Goal: Transaction & Acquisition: Purchase product/service

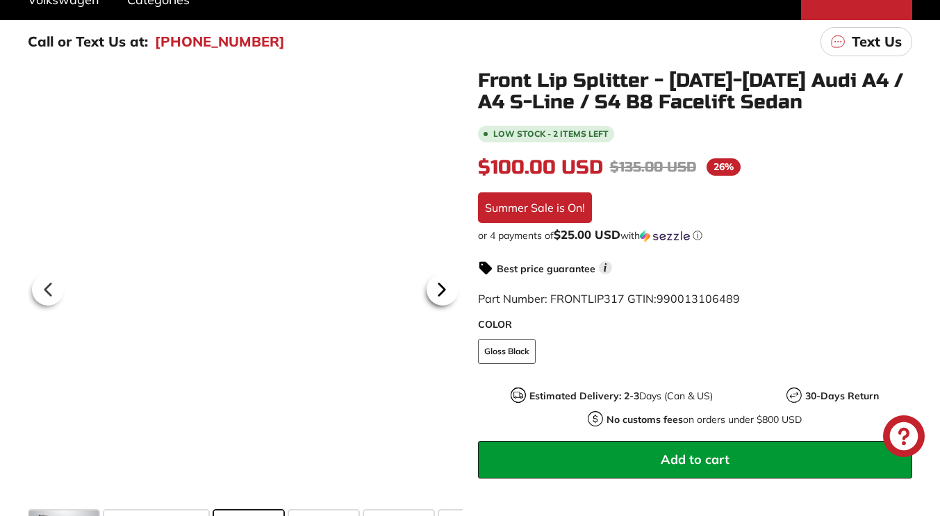
scroll to position [208, 0]
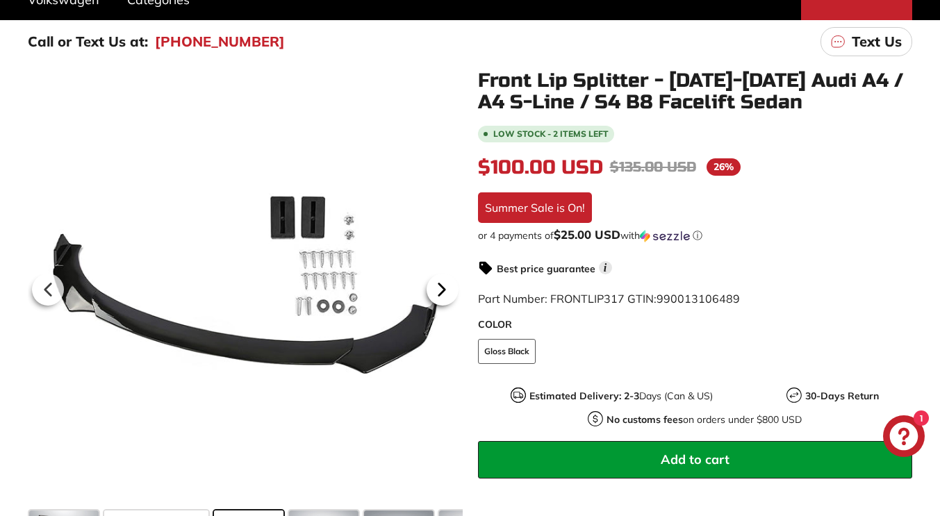
click at [442, 301] on icon at bounding box center [442, 290] width 32 height 32
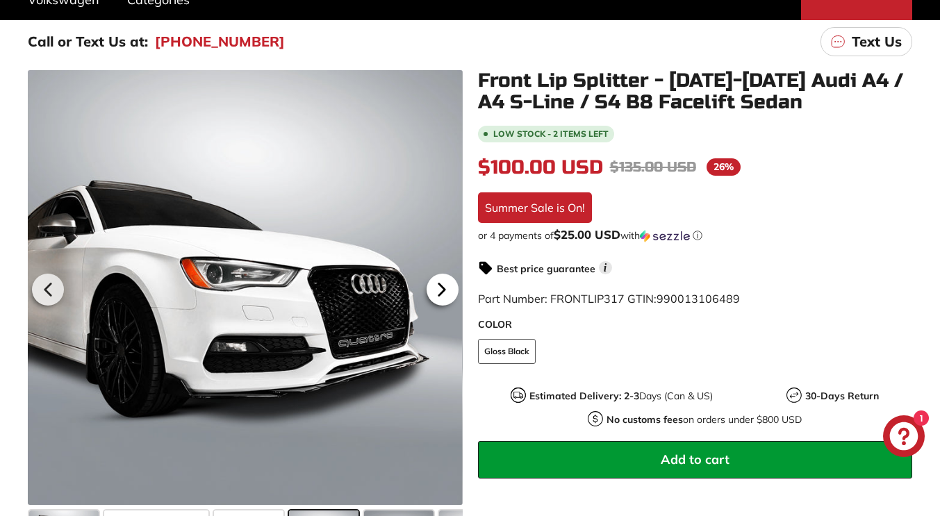
click at [449, 291] on icon at bounding box center [442, 290] width 32 height 32
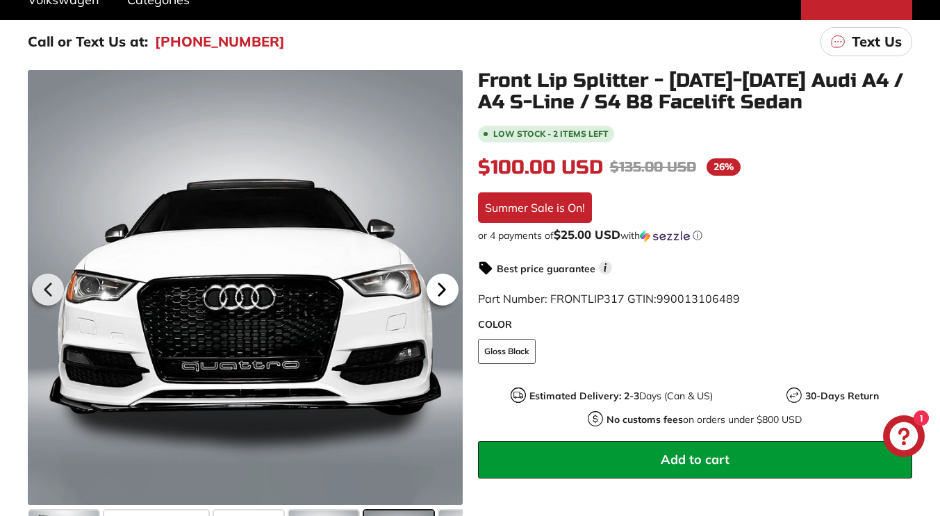
click at [449, 291] on icon at bounding box center [442, 290] width 32 height 32
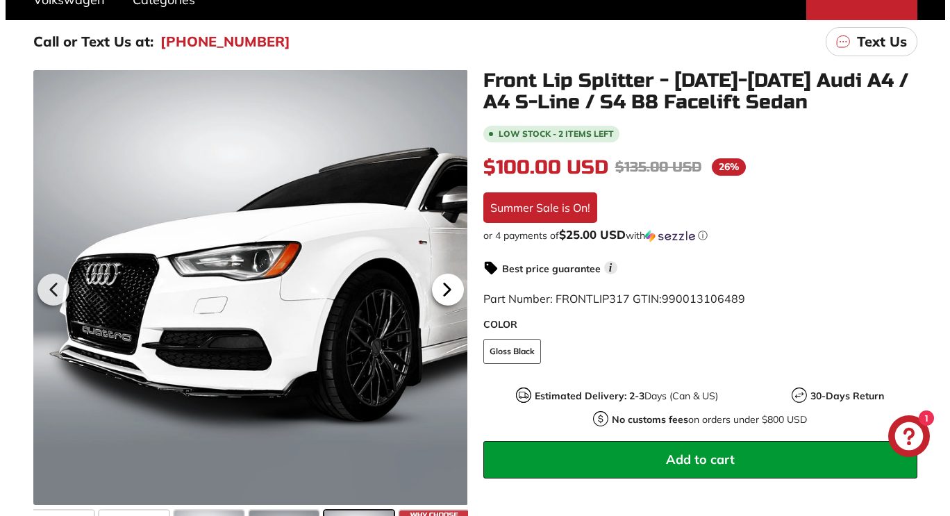
scroll to position [0, 124]
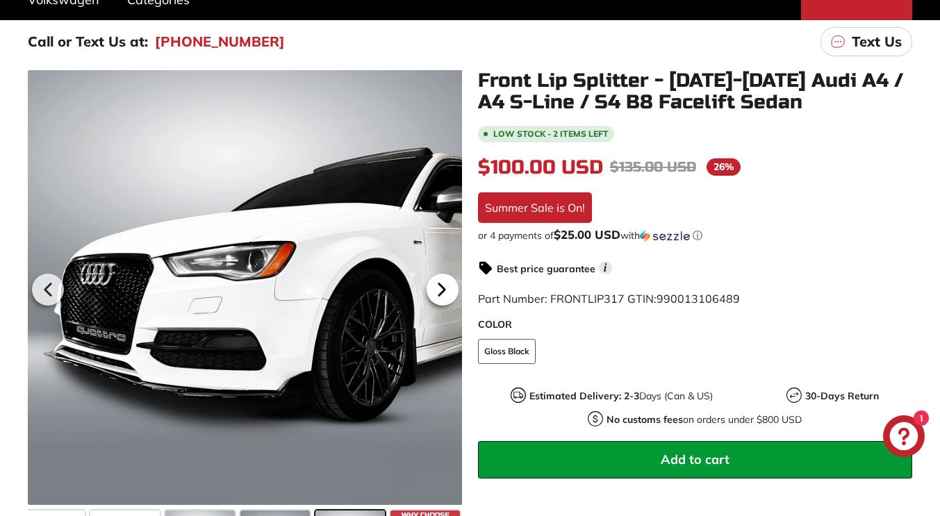
click at [449, 291] on icon at bounding box center [442, 290] width 32 height 32
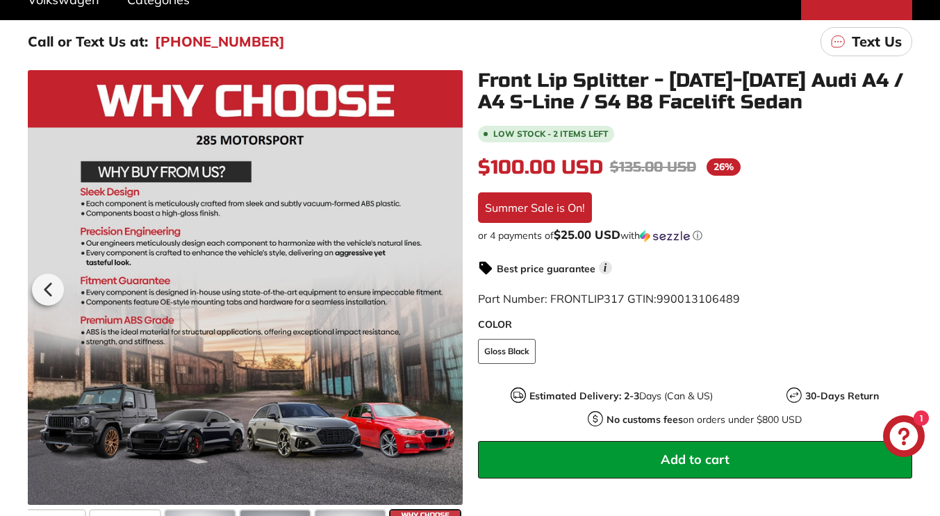
click at [449, 291] on div at bounding box center [245, 287] width 435 height 435
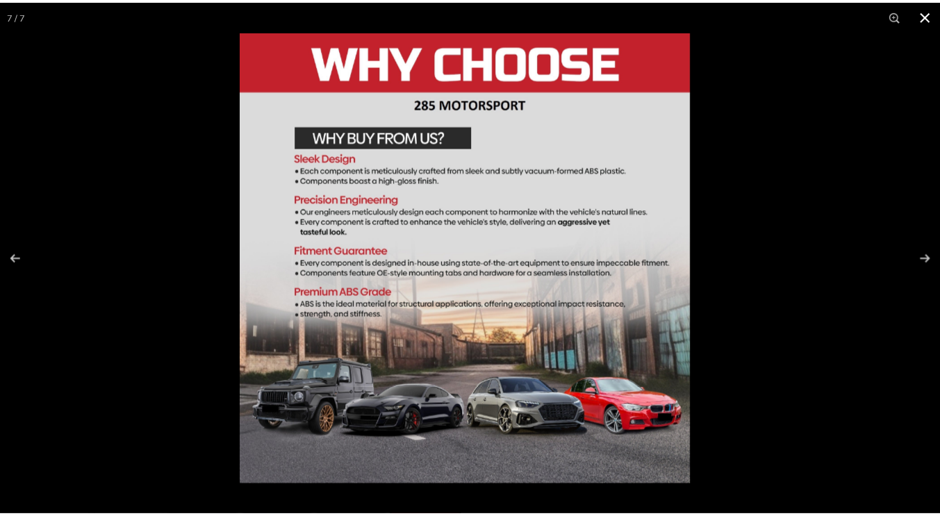
scroll to position [0, 119]
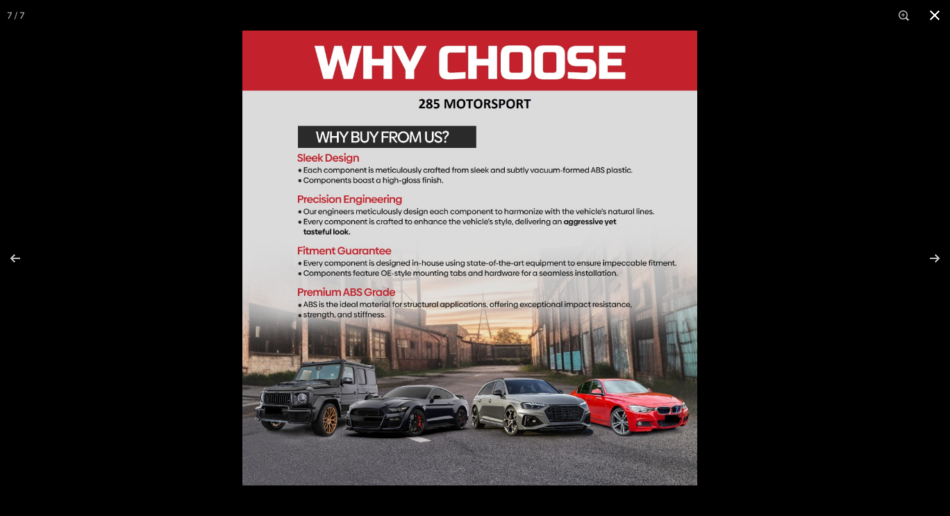
click at [923, 14] on button at bounding box center [935, 15] width 31 height 31
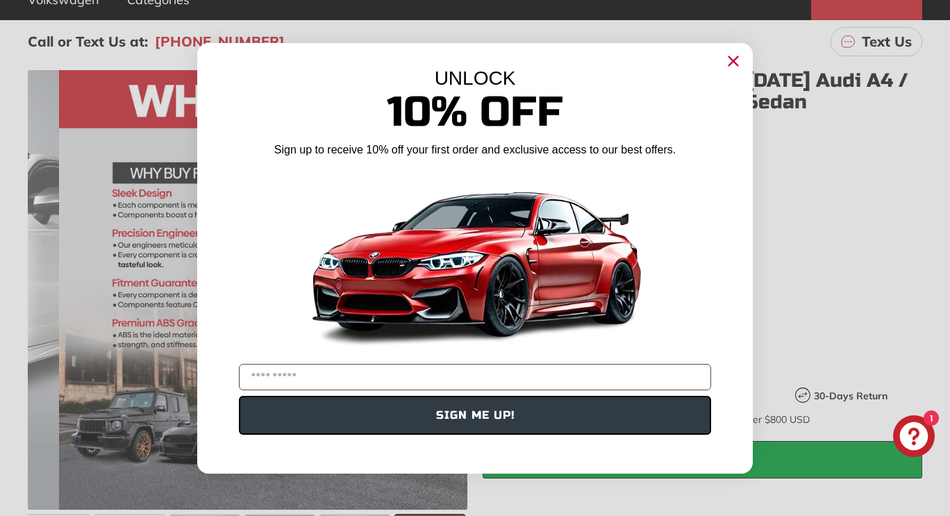
click at [720, 52] on div "UNLOCK 10% Off Sign up to receive 10% off your first order and exclusive access…" at bounding box center [475, 251] width 556 height 417
click at [736, 52] on circle "Close dialog" at bounding box center [733, 60] width 21 height 21
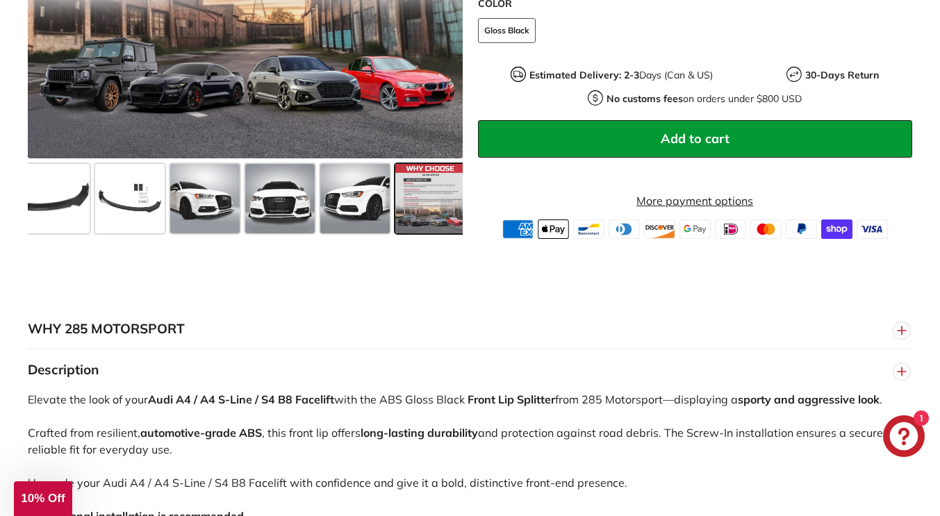
scroll to position [556, 0]
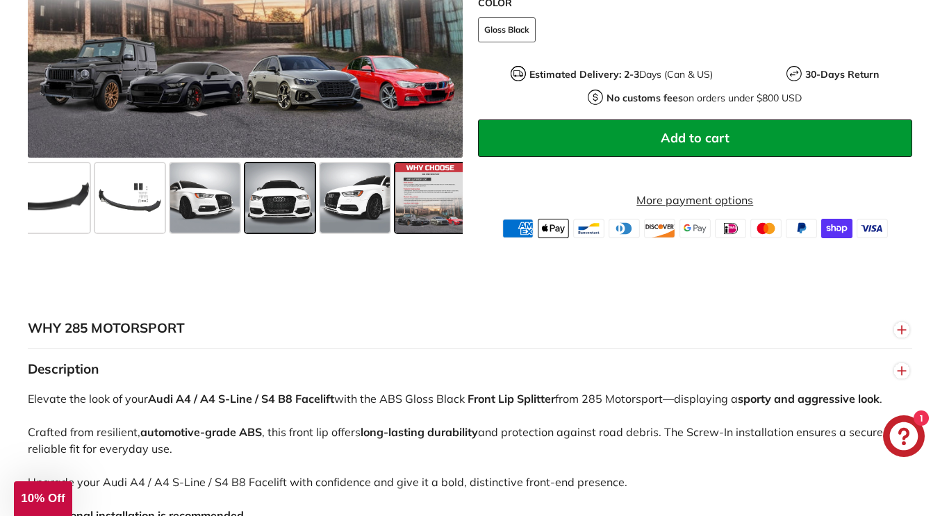
click at [279, 185] on span at bounding box center [279, 197] width 69 height 69
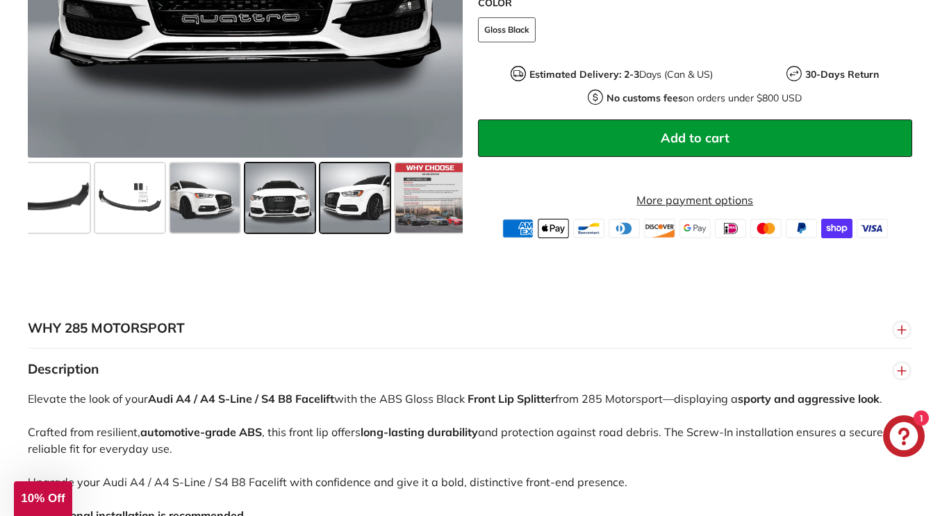
click at [319, 192] on div at bounding box center [354, 197] width 75 height 75
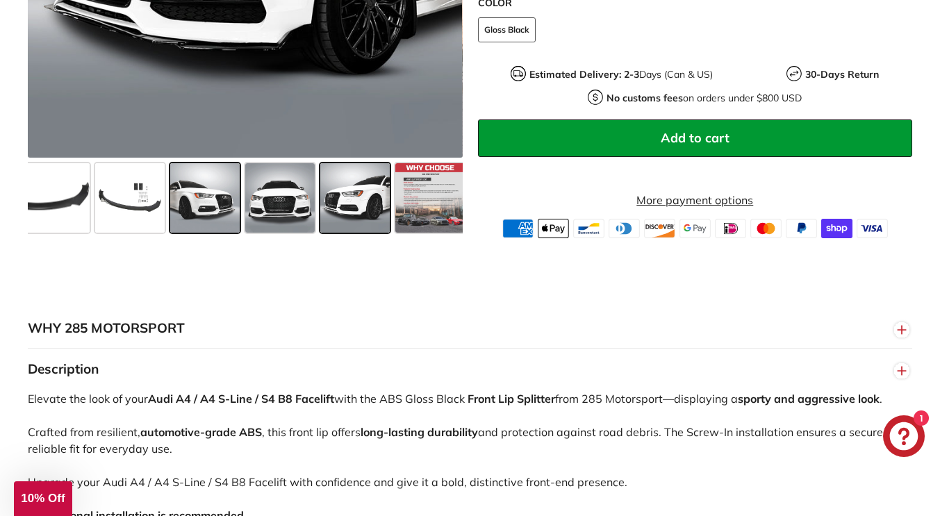
click at [202, 197] on span at bounding box center [204, 197] width 69 height 69
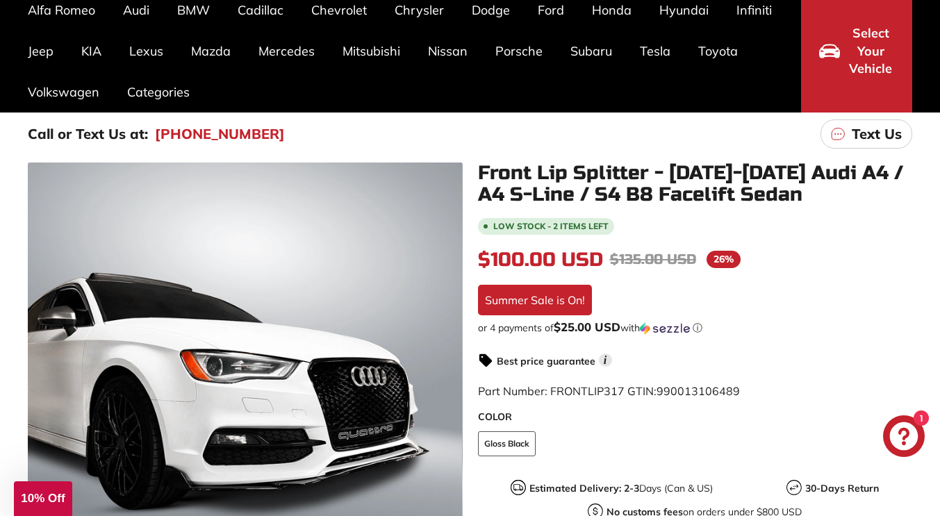
scroll to position [69, 0]
